Goal: Information Seeking & Learning: Learn about a topic

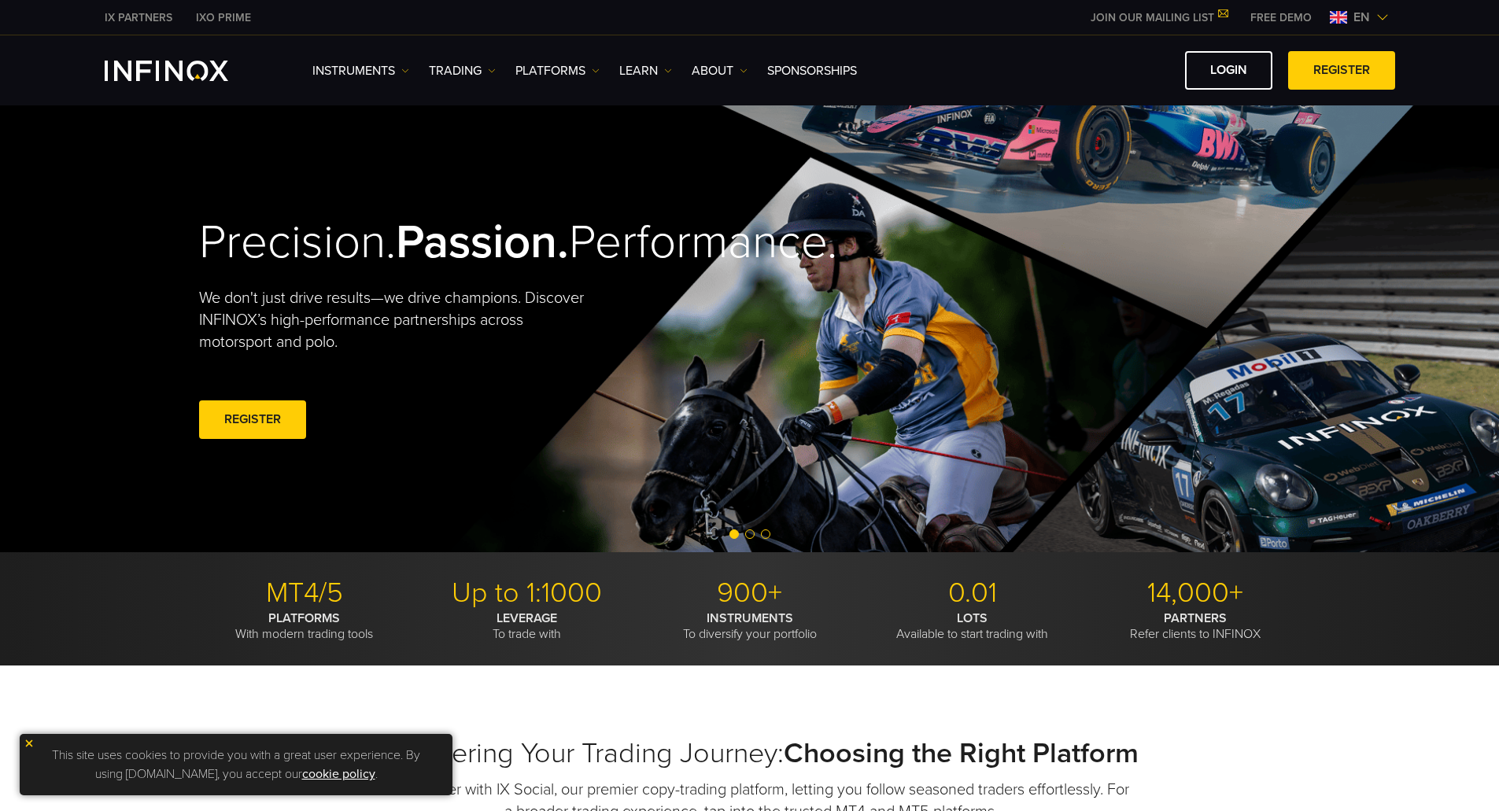
click at [1383, 17] on img at bounding box center [1382, 17] width 13 height 13
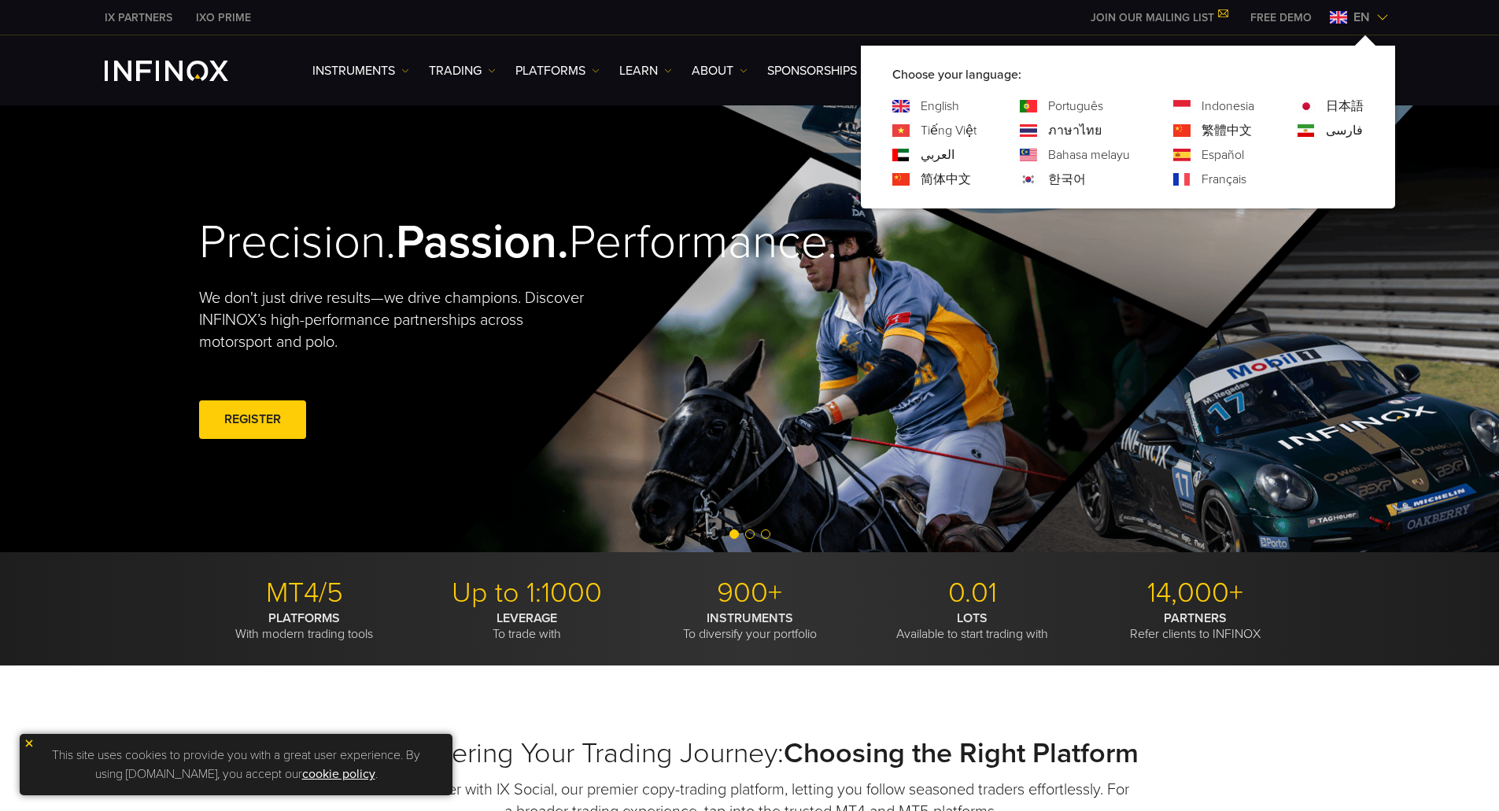
click at [1217, 152] on link "Español" at bounding box center [1223, 155] width 42 height 19
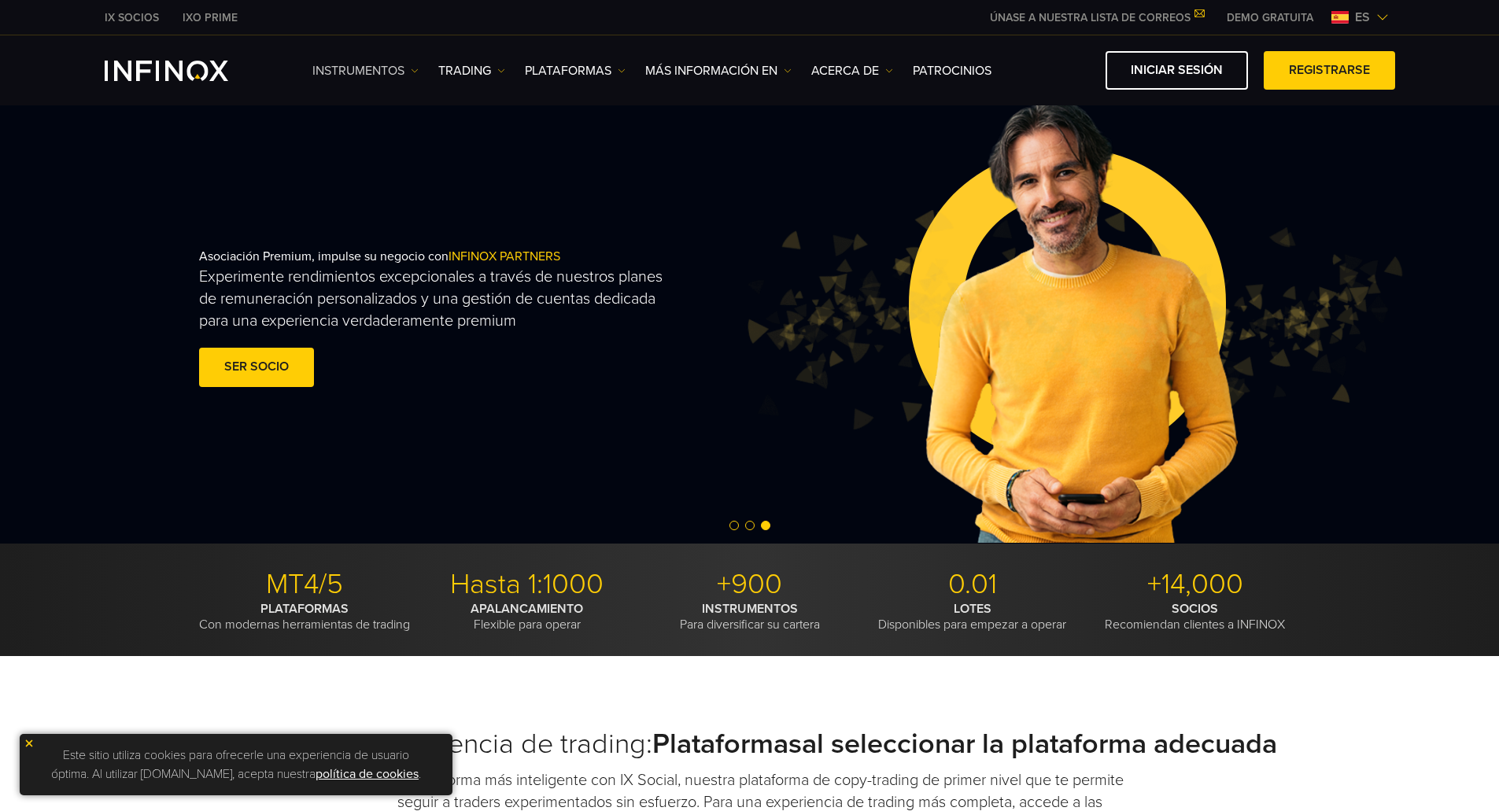
click at [410, 70] on link "Instrumentos" at bounding box center [365, 70] width 106 height 19
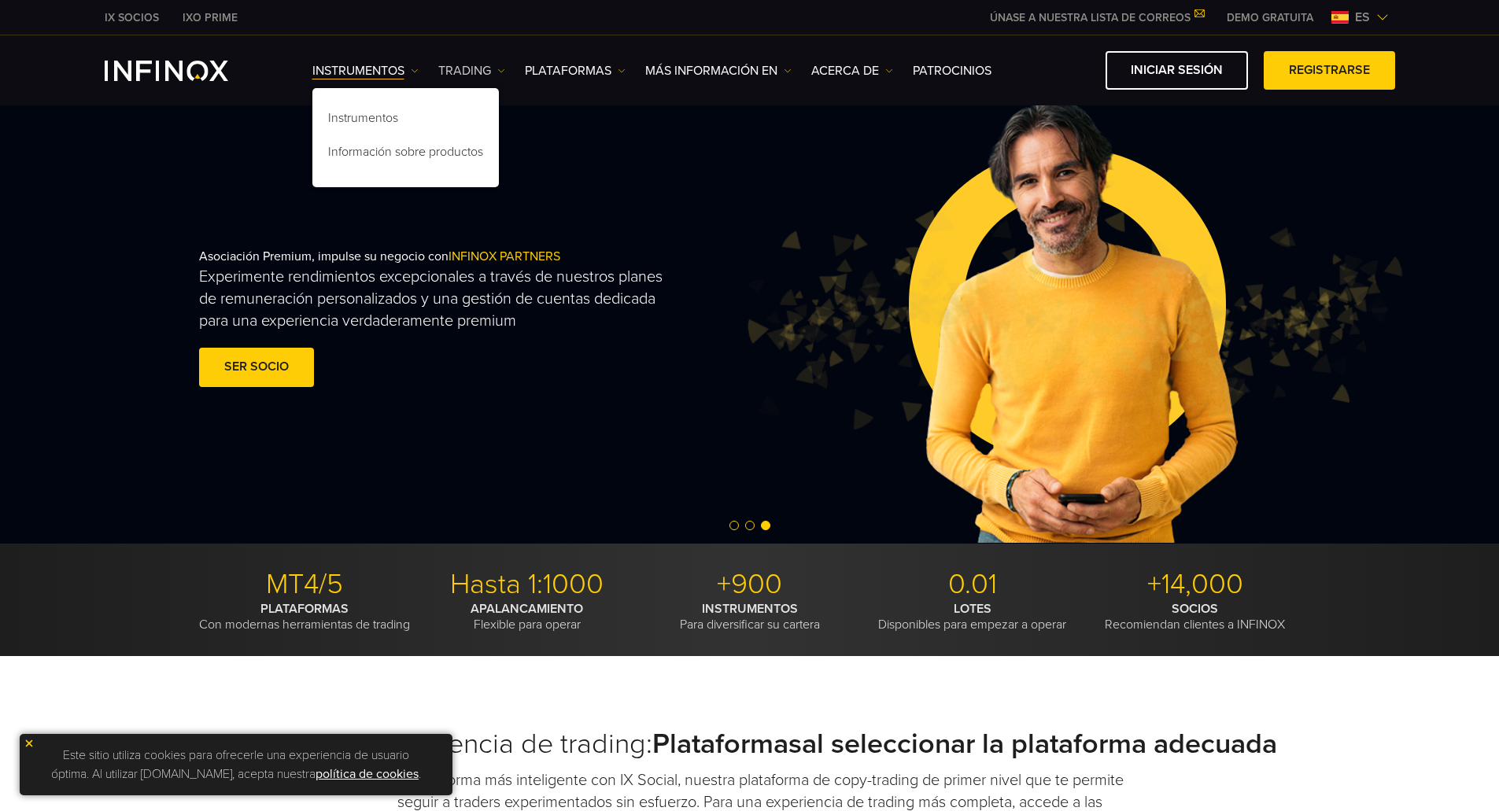
click at [504, 75] on link "TRADING" at bounding box center [471, 70] width 67 height 19
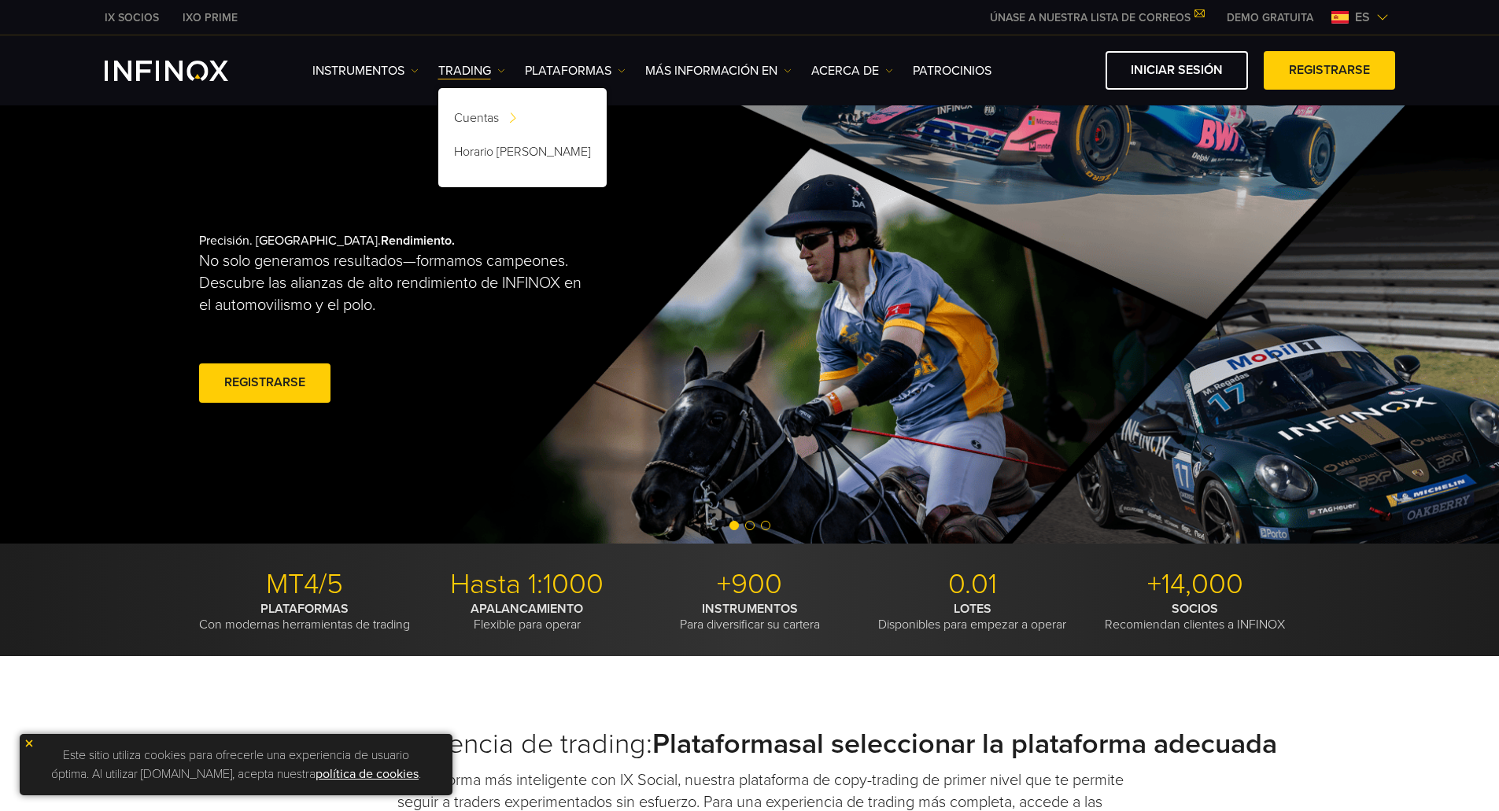
click at [1040, 91] on div "Instrumentos Instrumentos Información sobre productos TRADING DEMO" at bounding box center [749, 70] width 1499 height 70
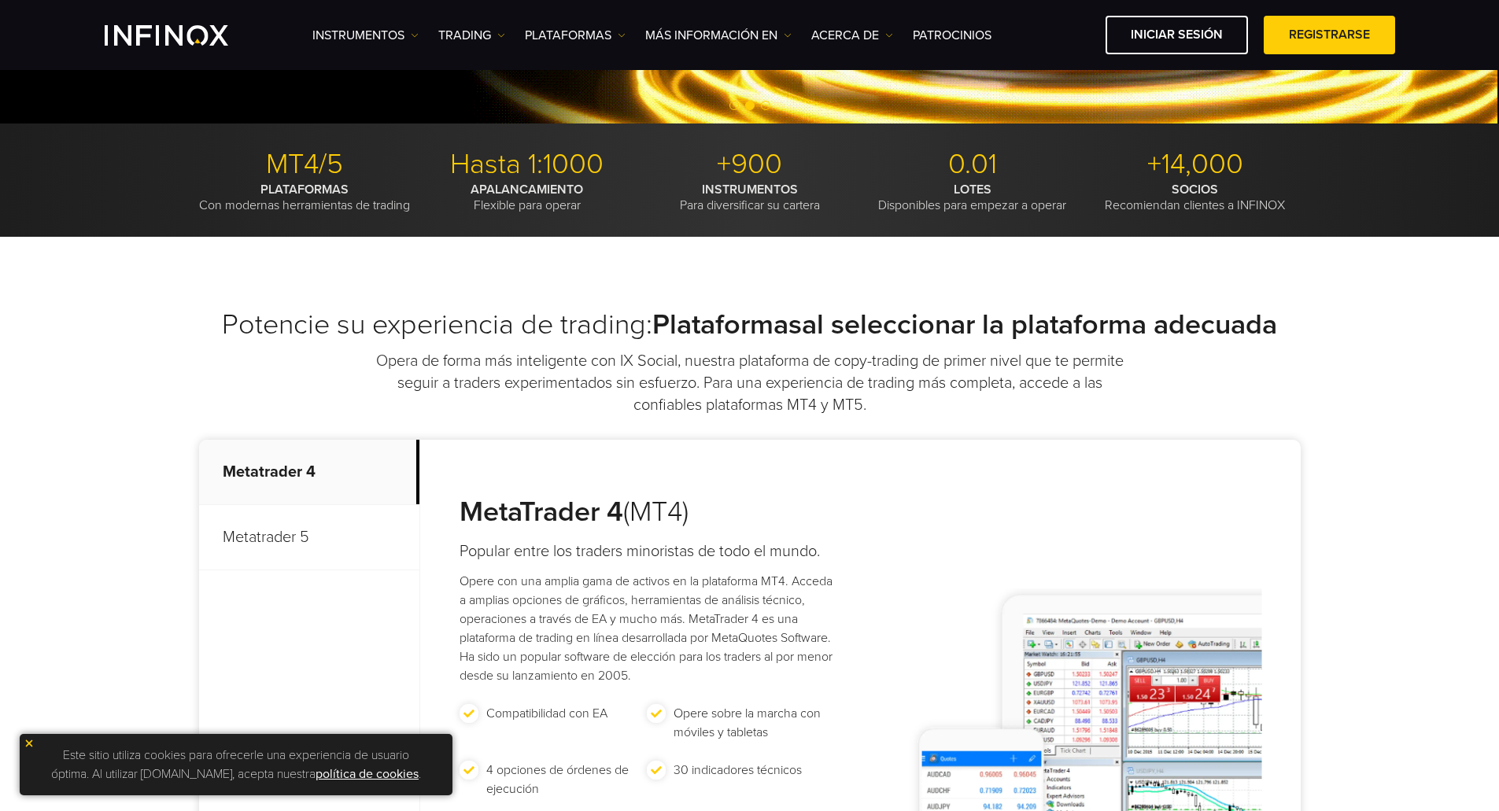
scroll to position [629, 0]
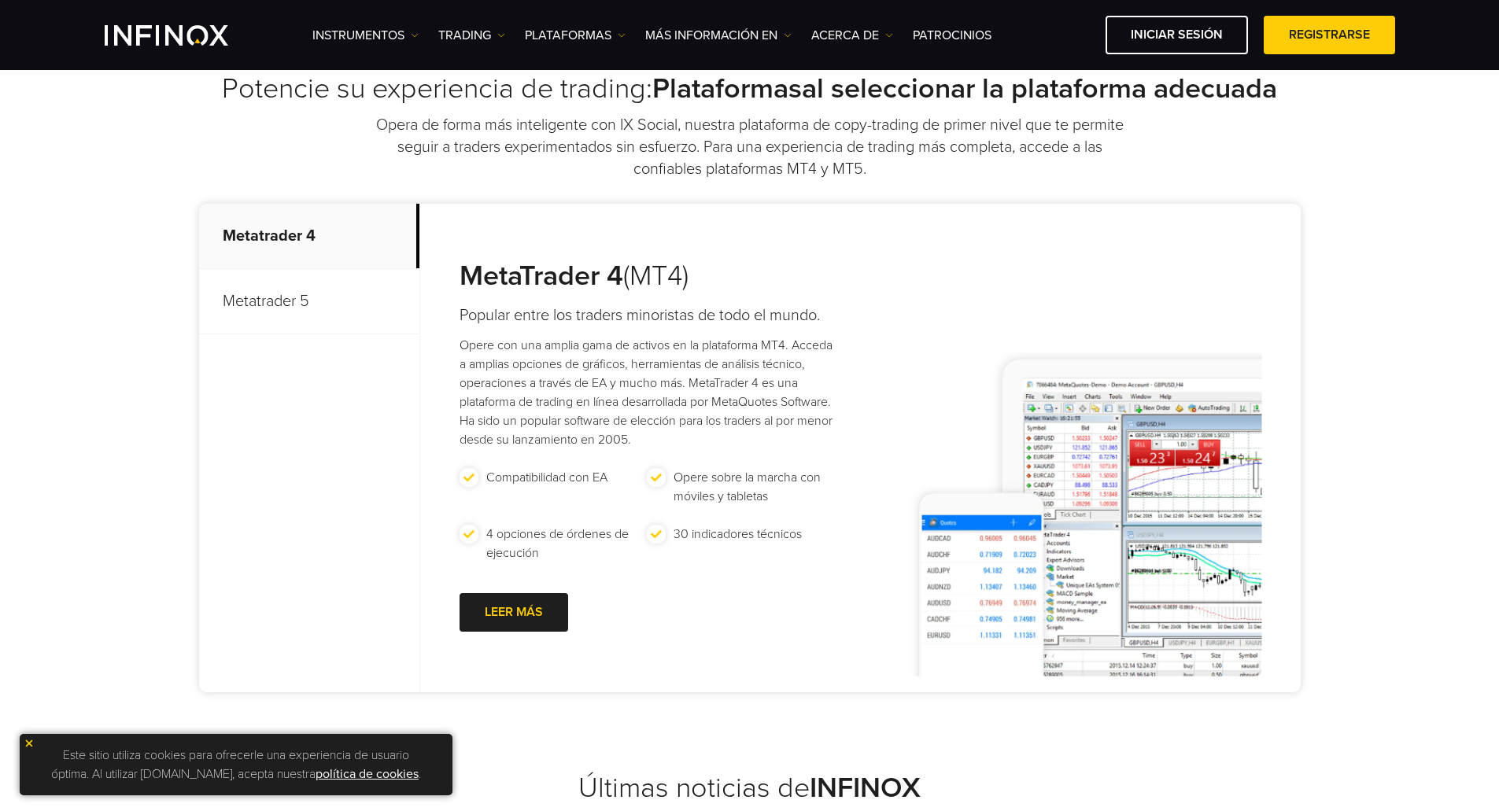
click at [290, 318] on p "Metatrader 5" at bounding box center [309, 301] width 220 height 65
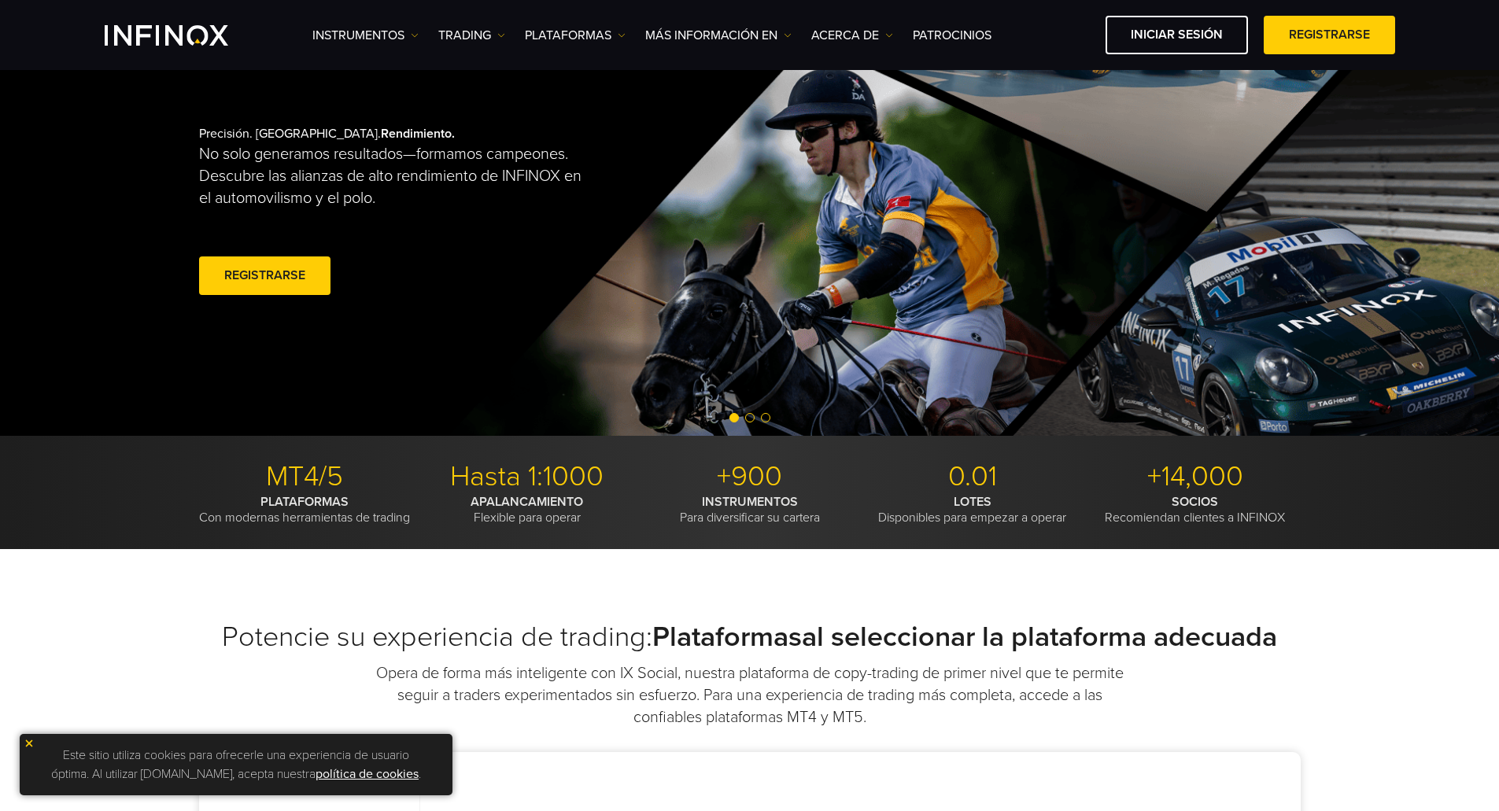
scroll to position [0, 0]
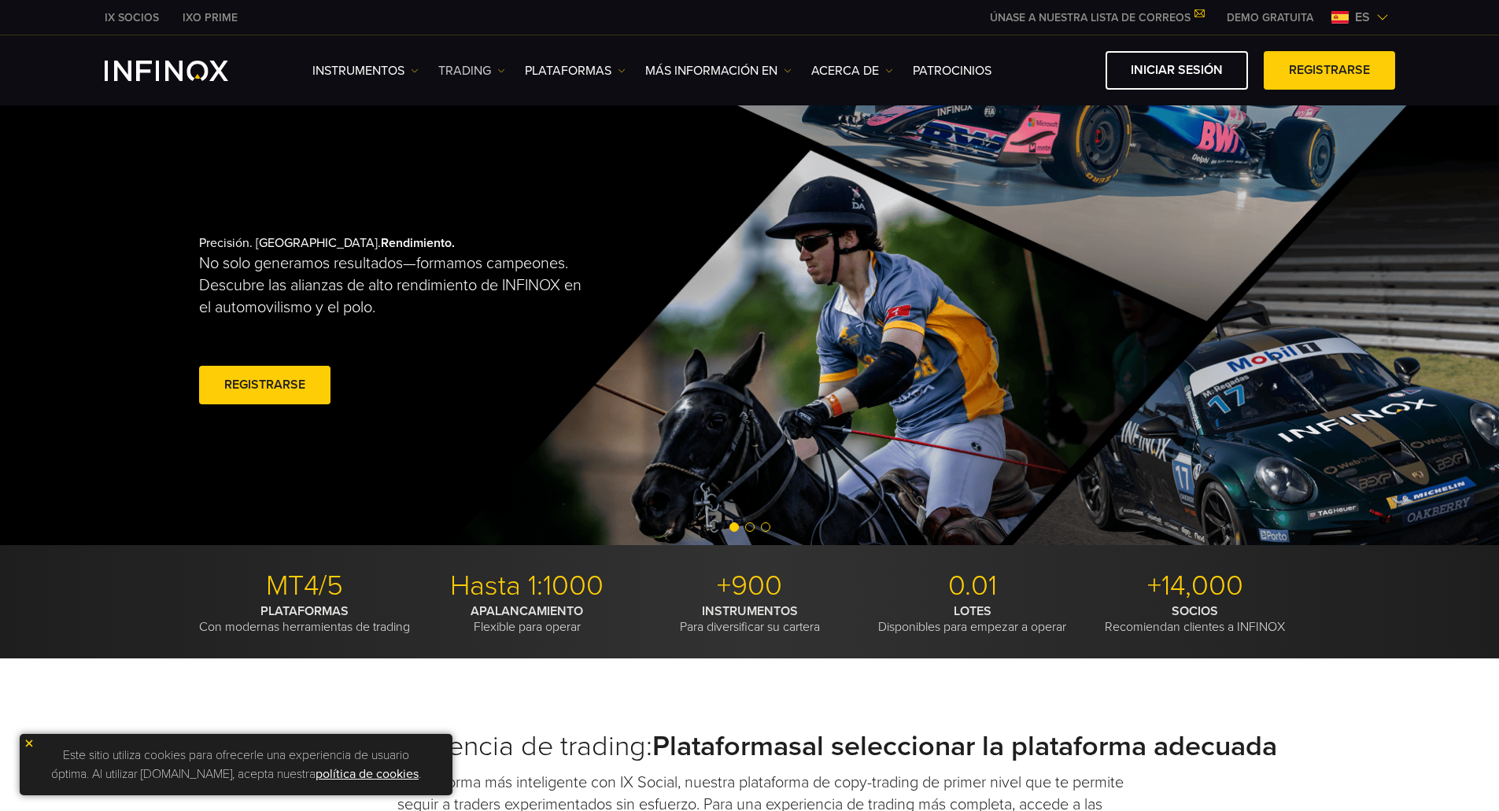
click at [498, 71] on img at bounding box center [501, 71] width 8 height 8
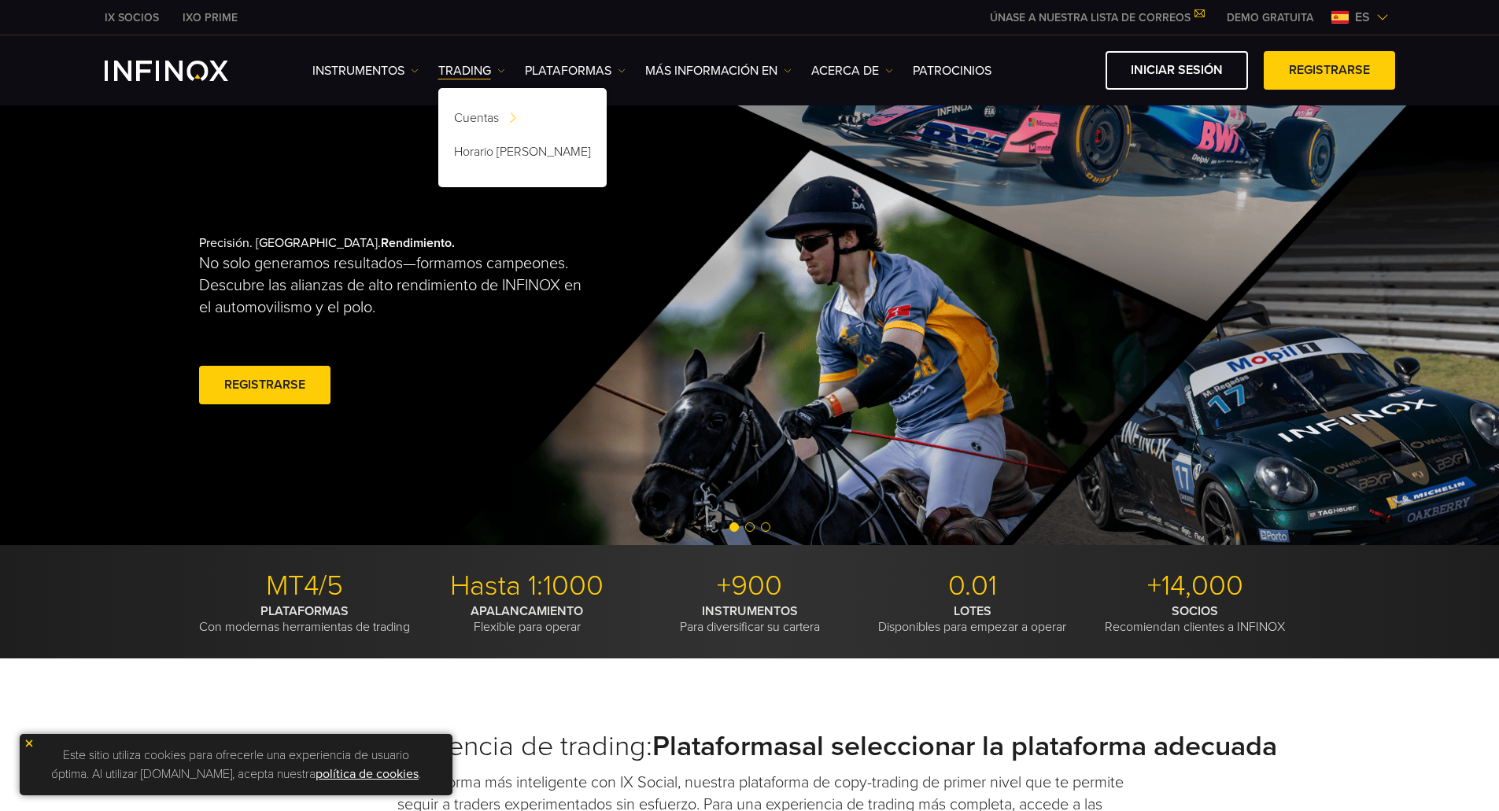
drag, startPoint x: 615, startPoint y: 74, endPoint x: 607, endPoint y: 81, distance: 11.2
click at [618, 74] on link "PLATAFORMAS" at bounding box center [575, 70] width 101 height 19
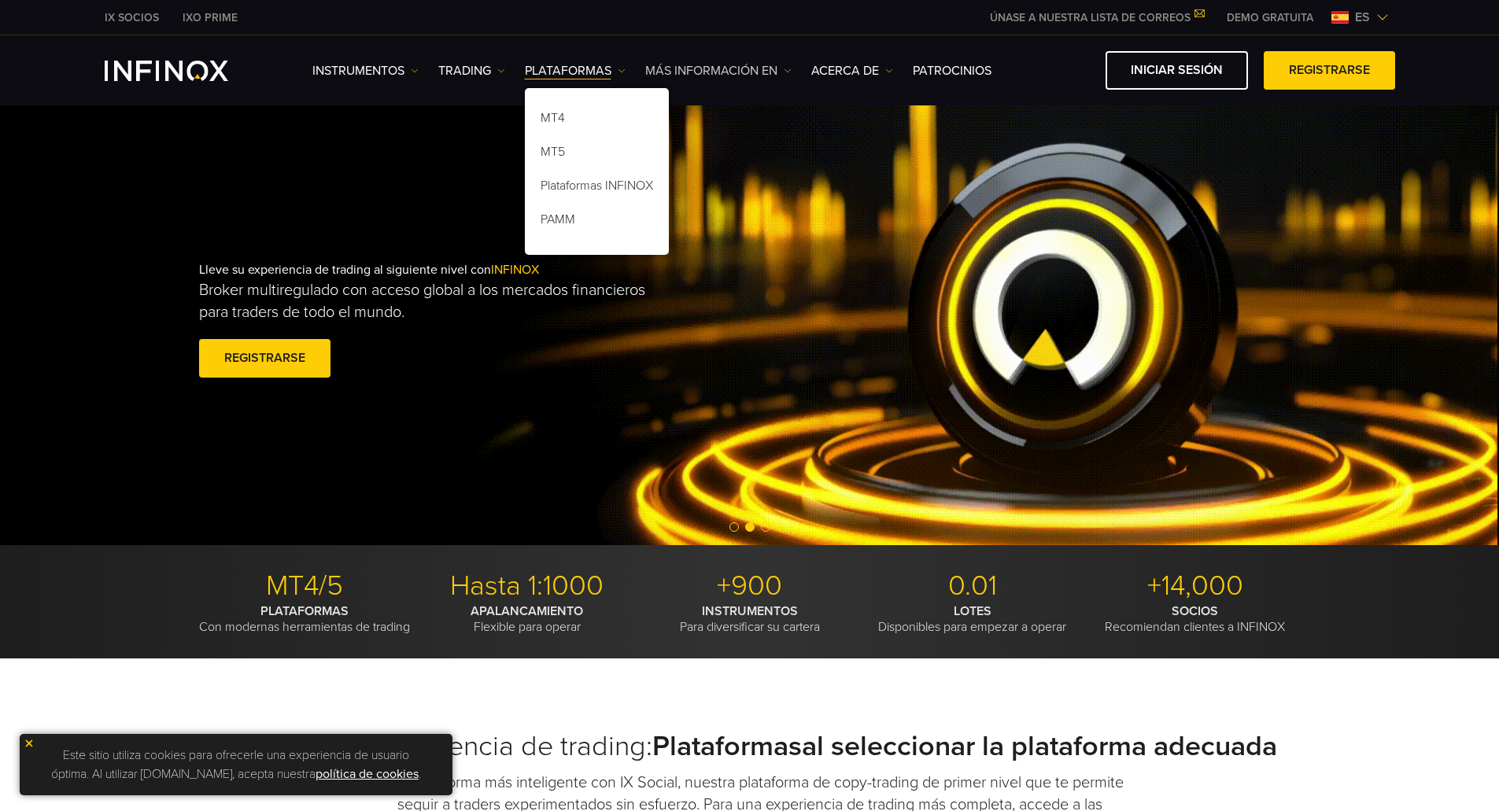
click at [785, 78] on link "Más información en" at bounding box center [718, 70] width 146 height 19
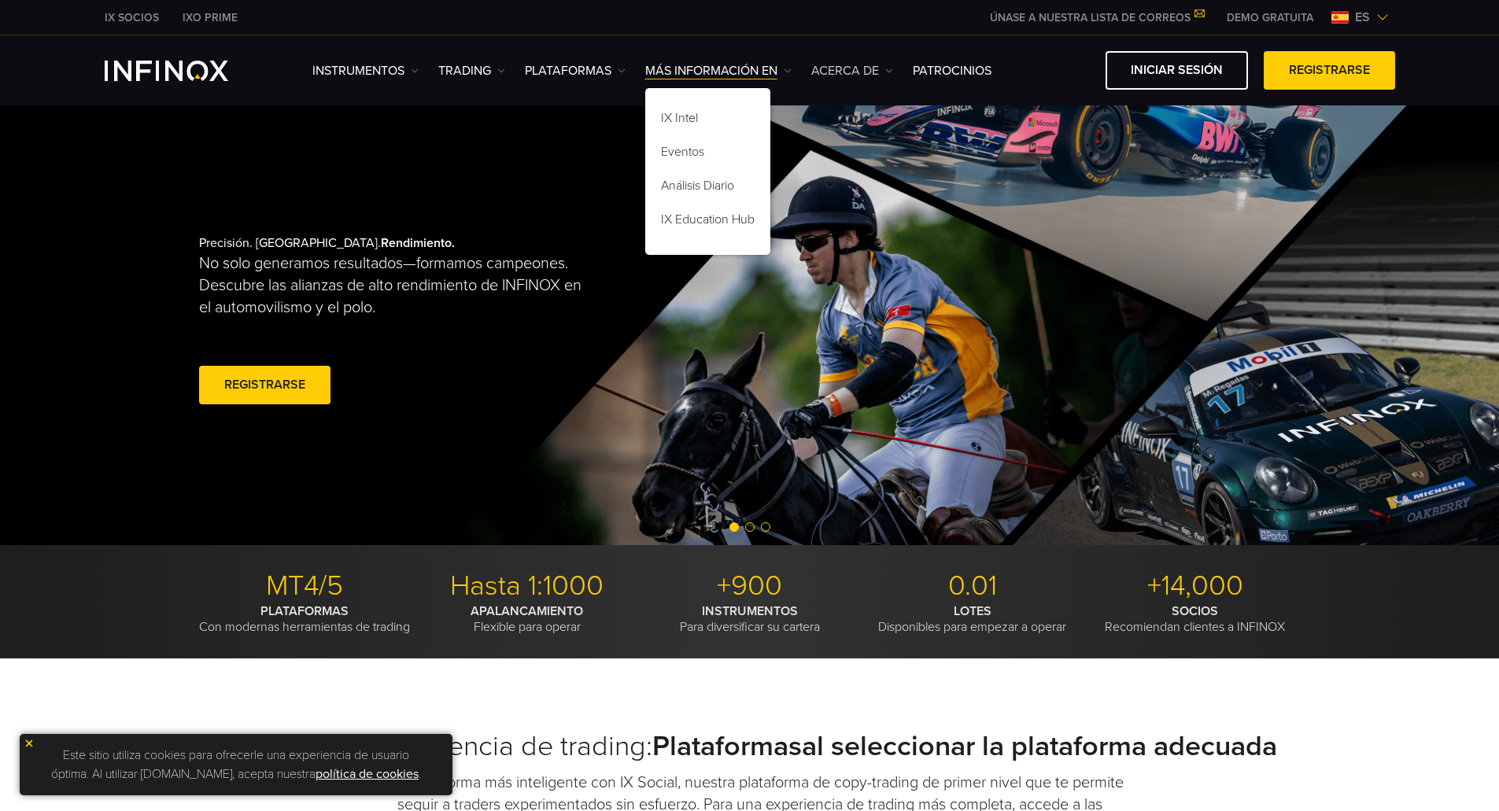
click at [885, 72] on img at bounding box center [889, 71] width 8 height 8
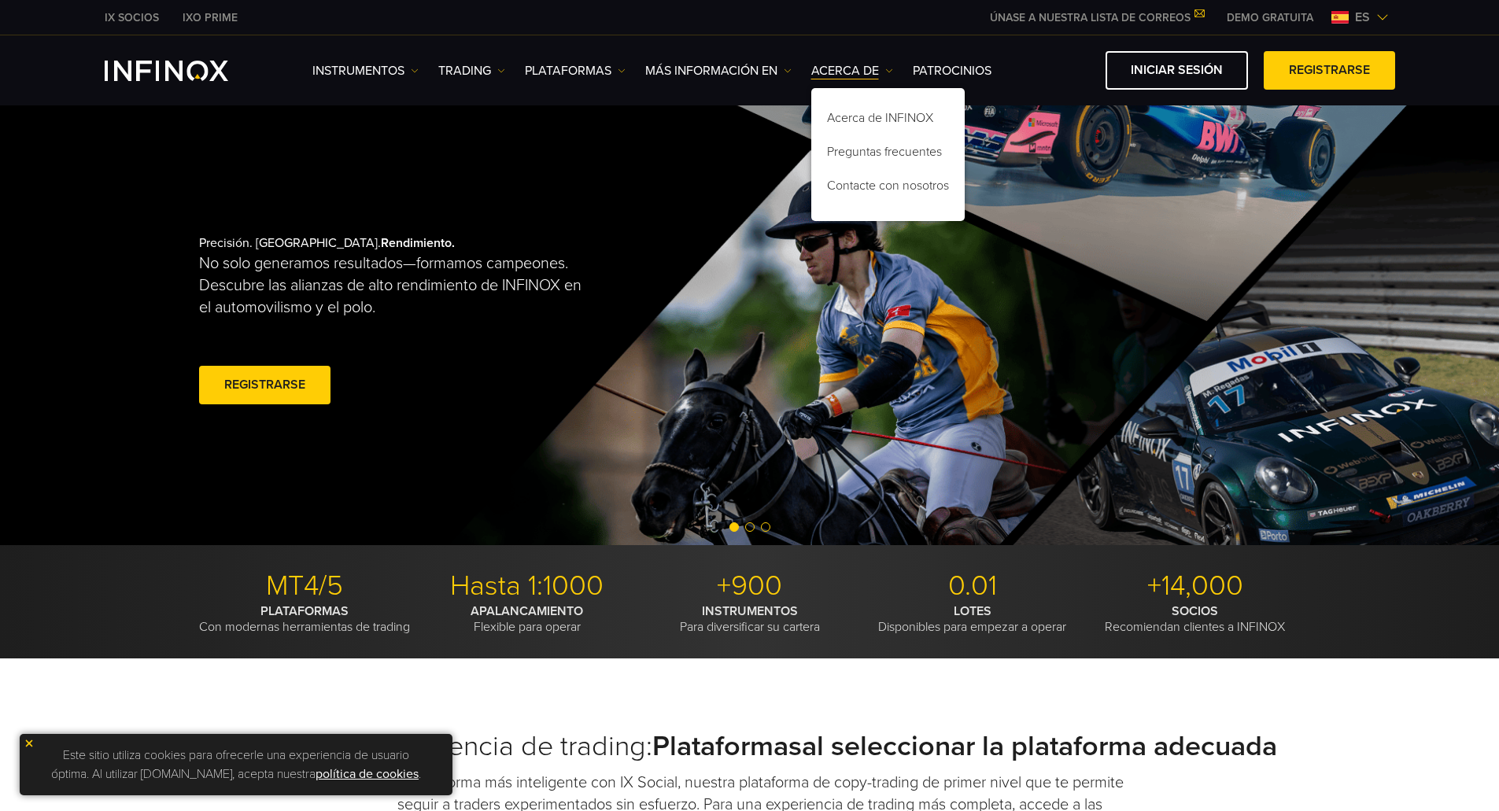
click at [104, 191] on video at bounding box center [749, 321] width 1499 height 447
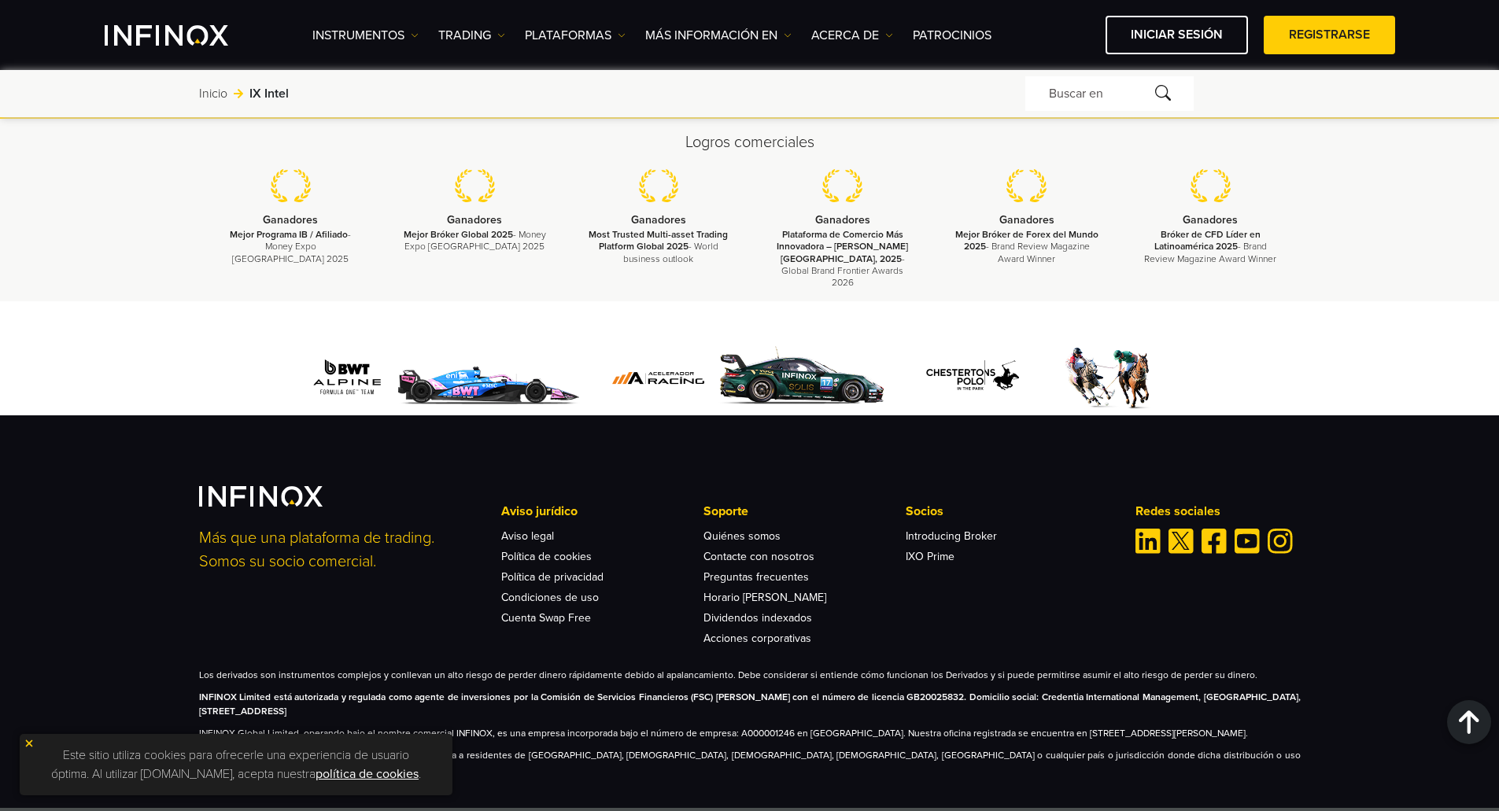
scroll to position [3303, 0]
